Goal: Information Seeking & Learning: Learn about a topic

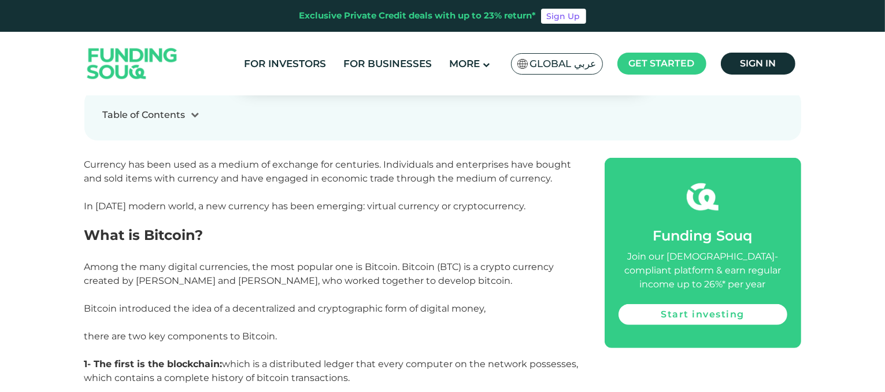
scroll to position [463, 0]
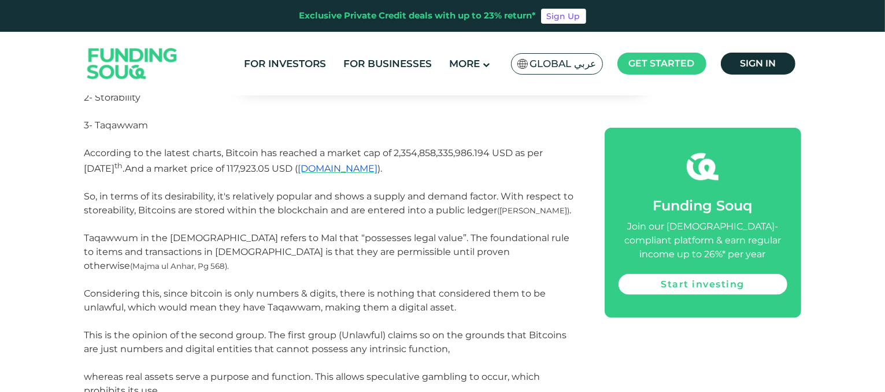
scroll to position [1413, 0]
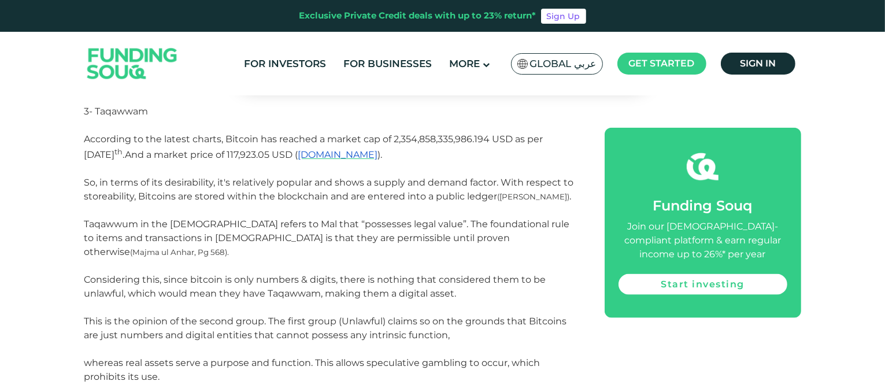
click at [382, 319] on span "Considering this, since bitcoin is only numbers & digits, there is nothing that…" at bounding box center [325, 328] width 483 height 108
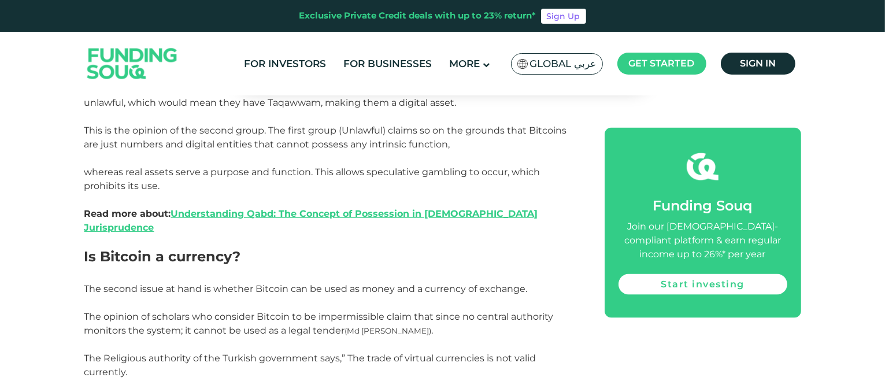
scroll to position [1621, 0]
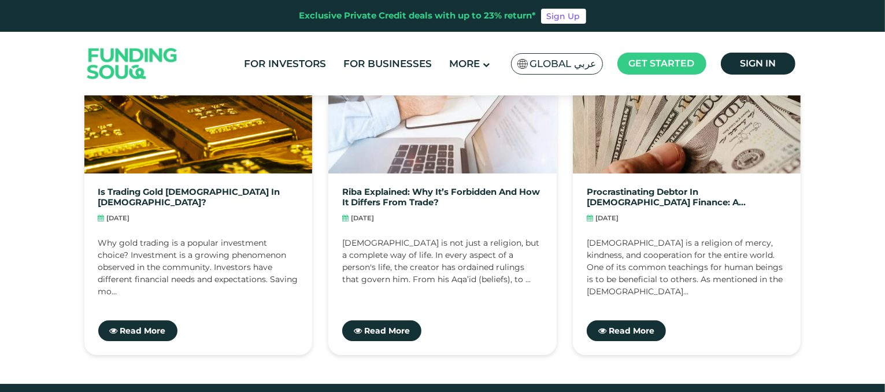
scroll to position [3634, 0]
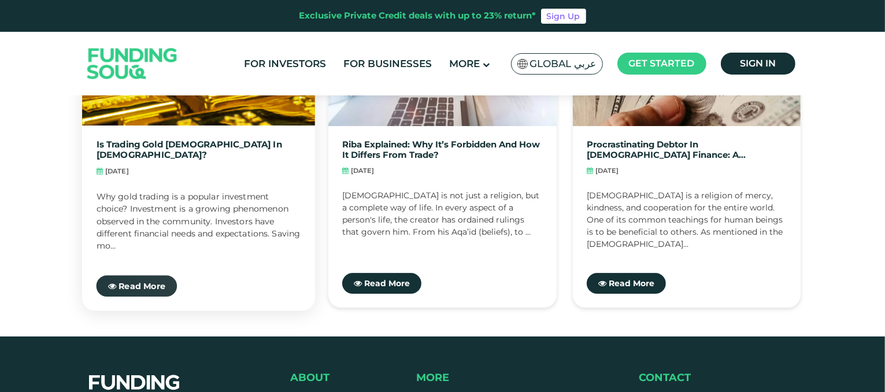
click at [143, 280] on span "Read More" at bounding box center [142, 285] width 47 height 10
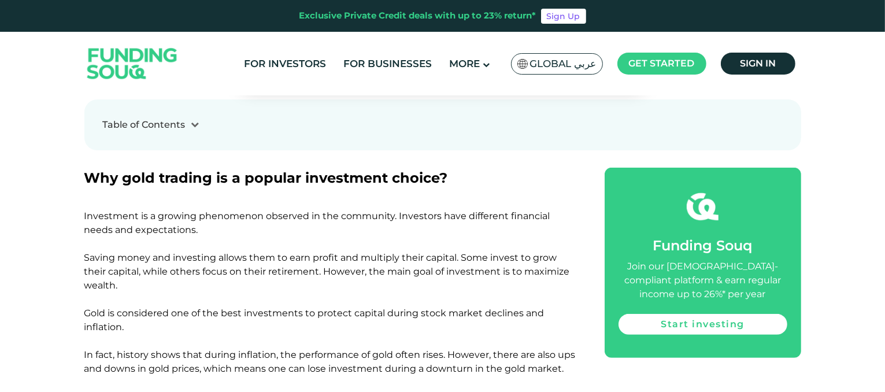
scroll to position [463, 0]
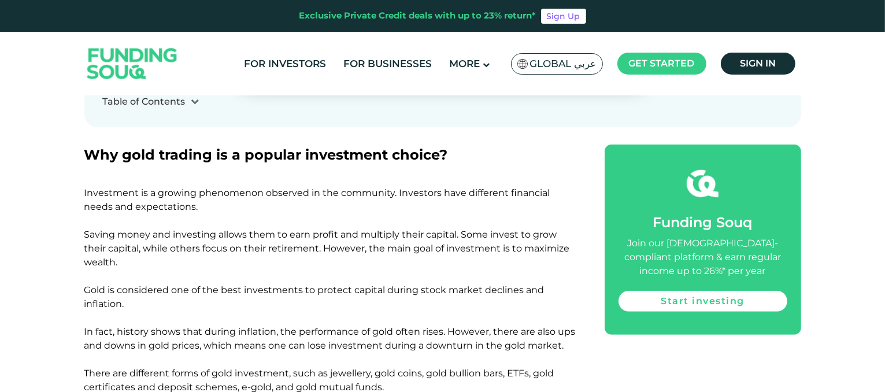
click at [143, 210] on span "Investment is a growing phenomenon observed in the community. Investors have di…" at bounding box center [327, 227] width 486 height 80
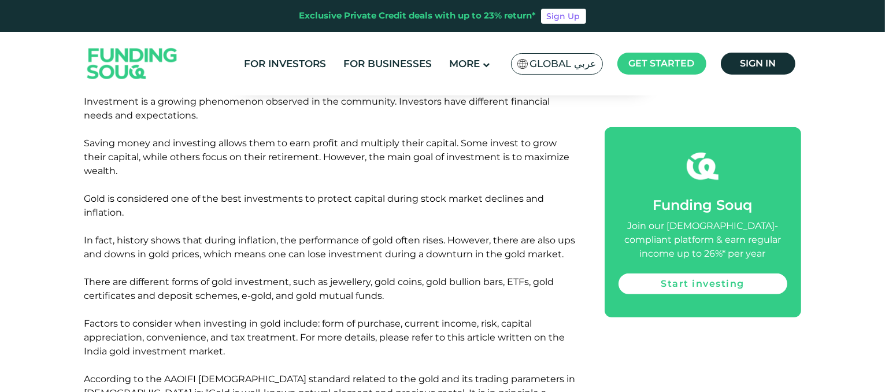
scroll to position [555, 0]
